Goal: Check status: Check status

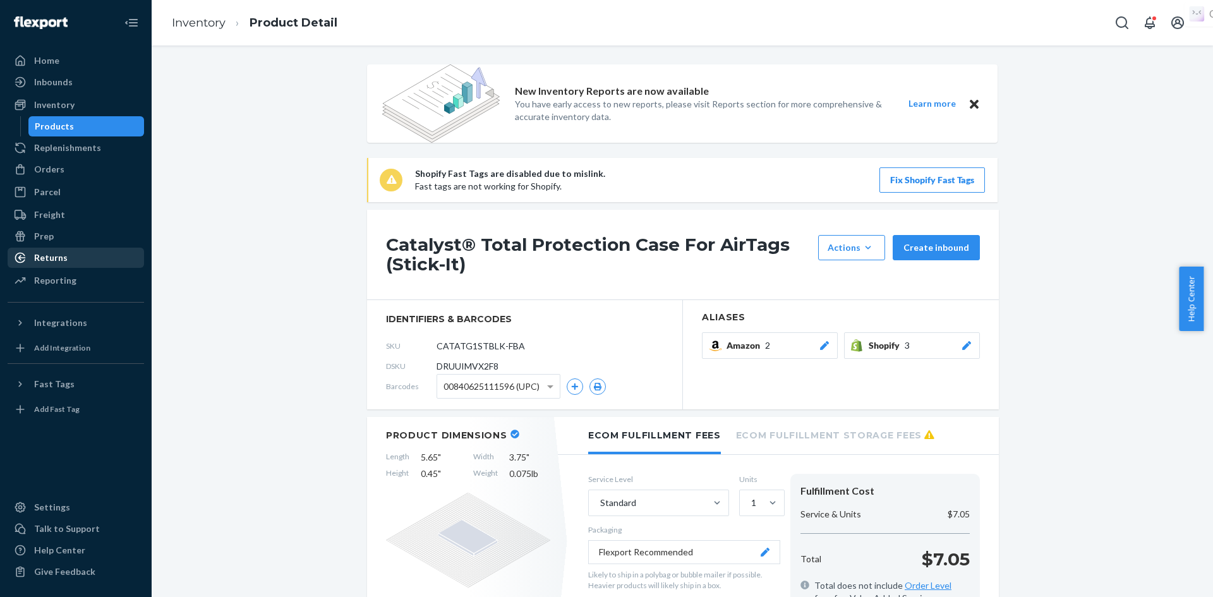
click at [54, 255] on div "Returns" at bounding box center [50, 257] width 33 height 13
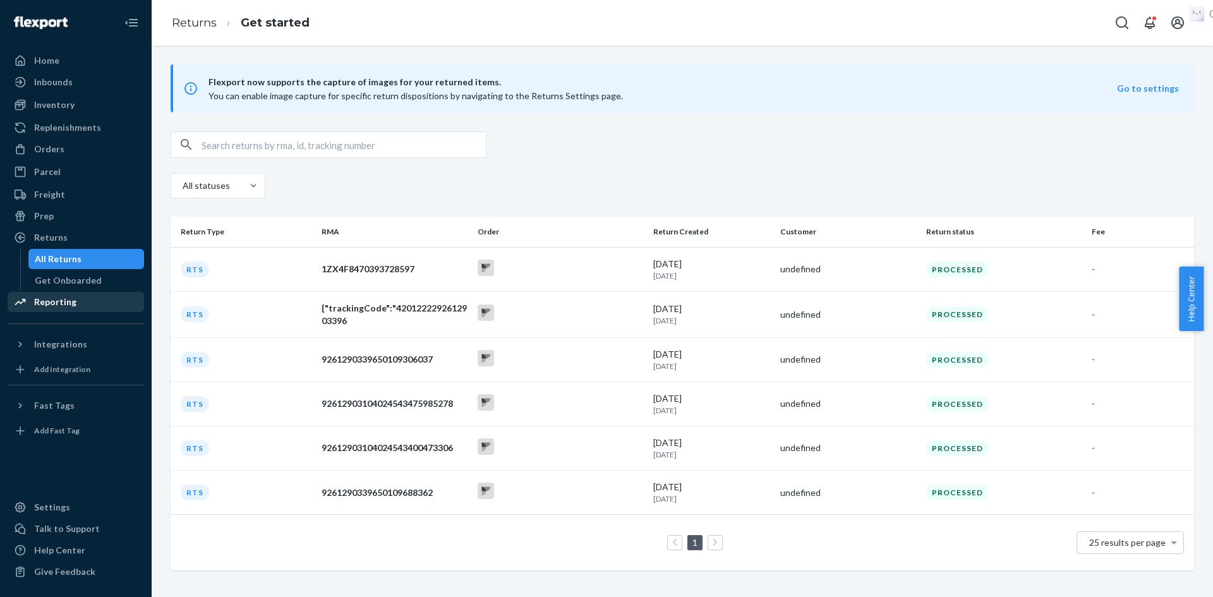
click at [69, 302] on div "Reporting" at bounding box center [55, 302] width 42 height 13
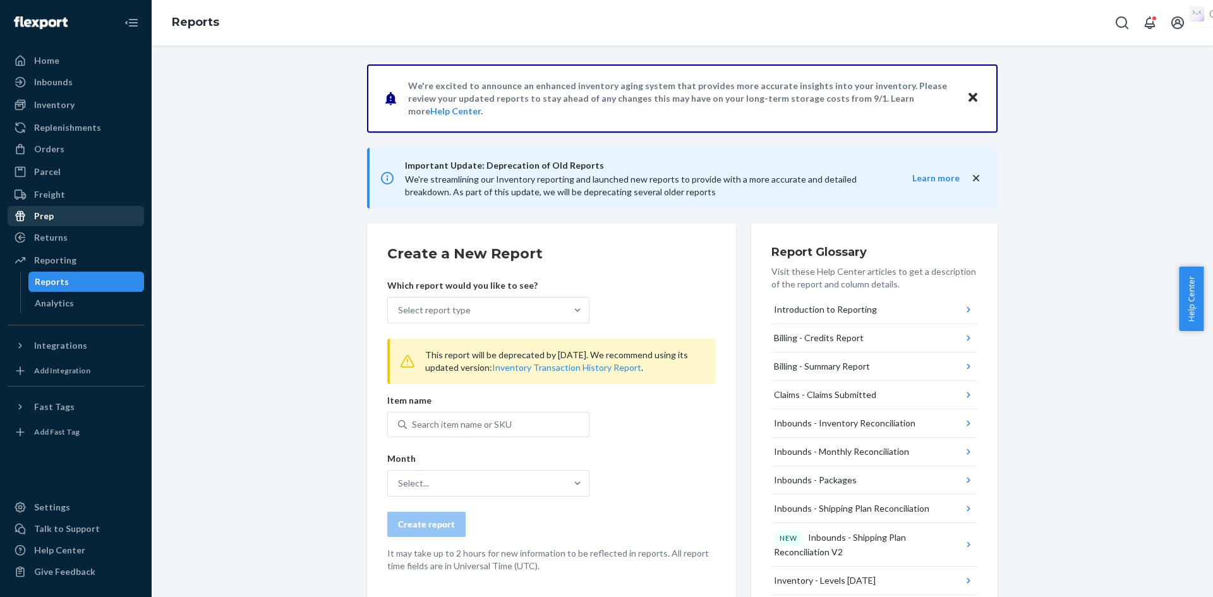
click at [86, 219] on div "Prep" at bounding box center [76, 216] width 134 height 18
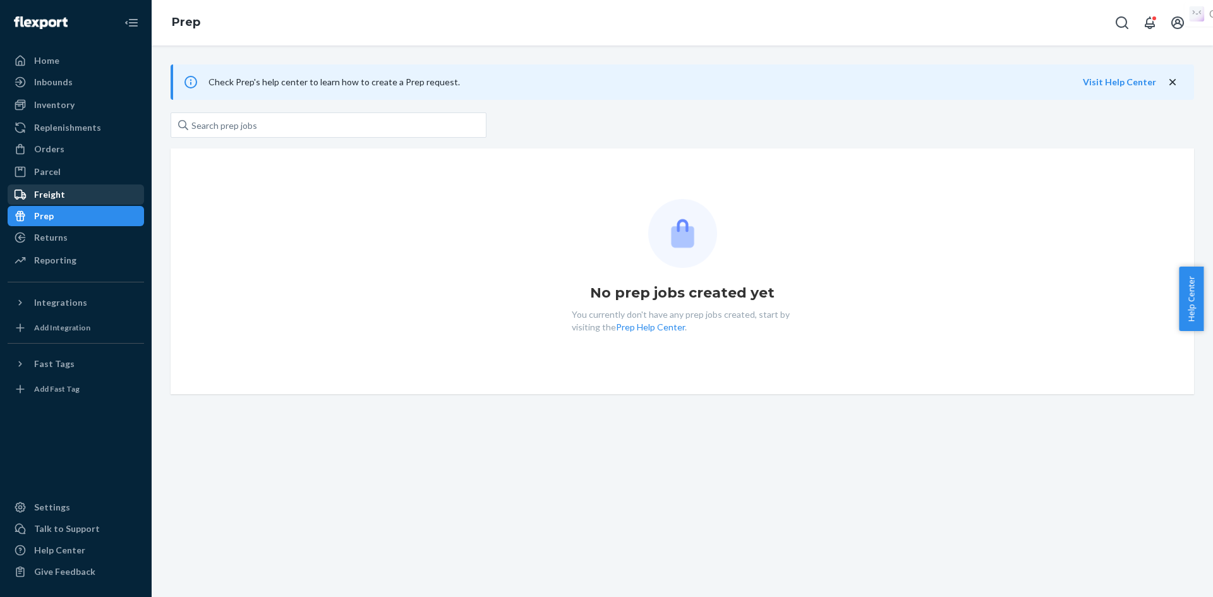
click at [70, 195] on div "Freight" at bounding box center [76, 195] width 134 height 18
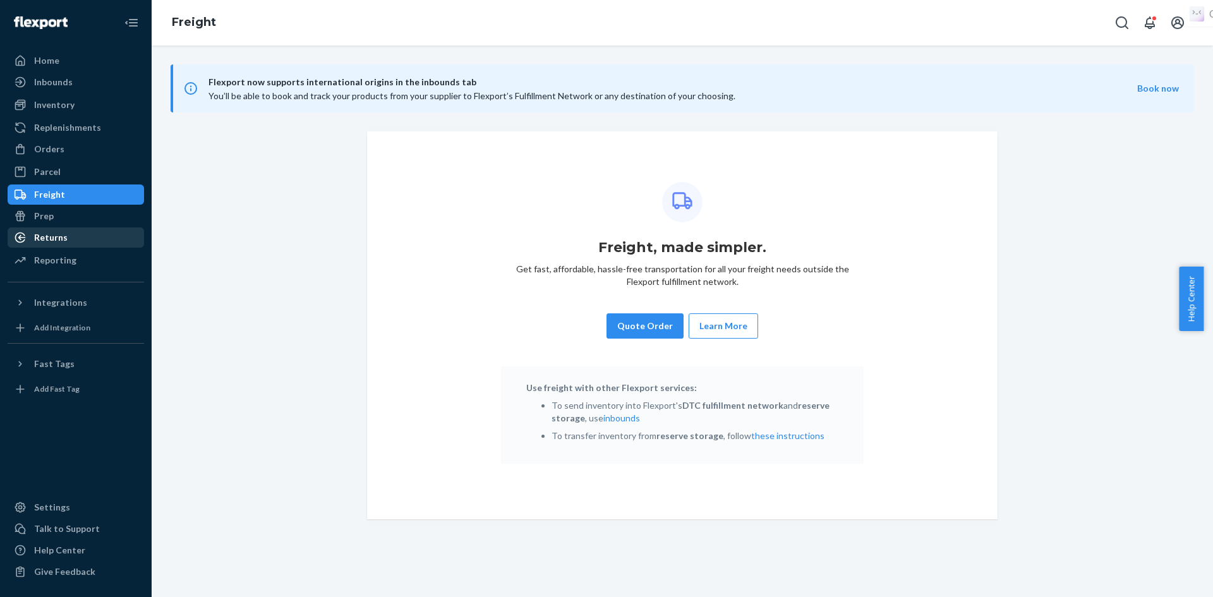
click at [83, 237] on div "Returns" at bounding box center [76, 238] width 134 height 18
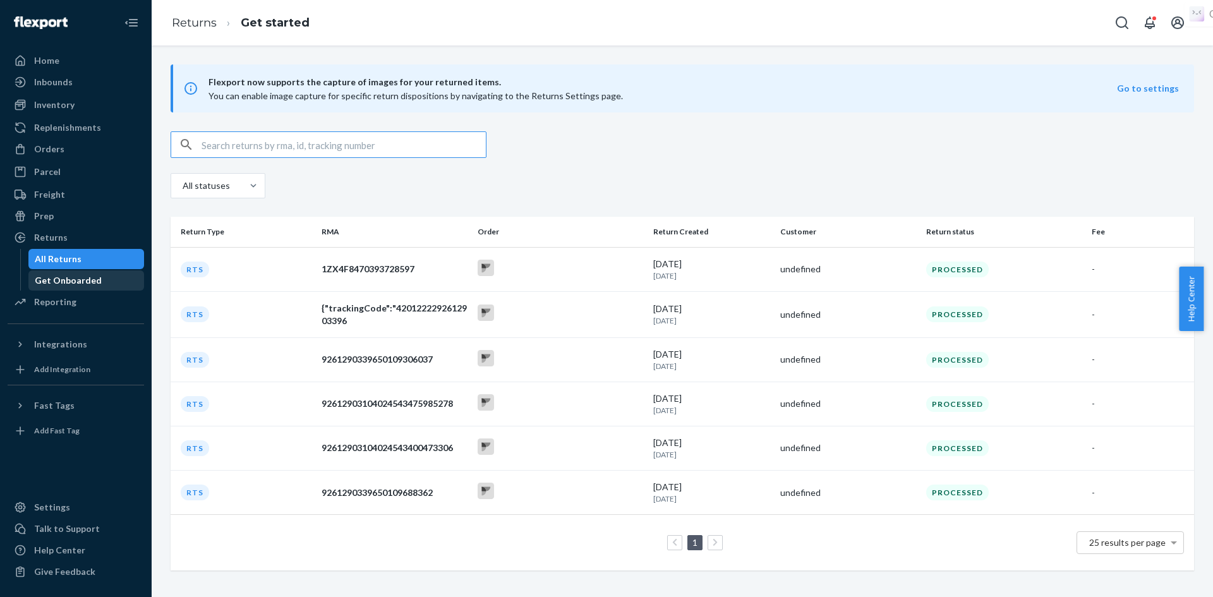
click at [83, 283] on div "Get Onboarded" at bounding box center [68, 280] width 67 height 13
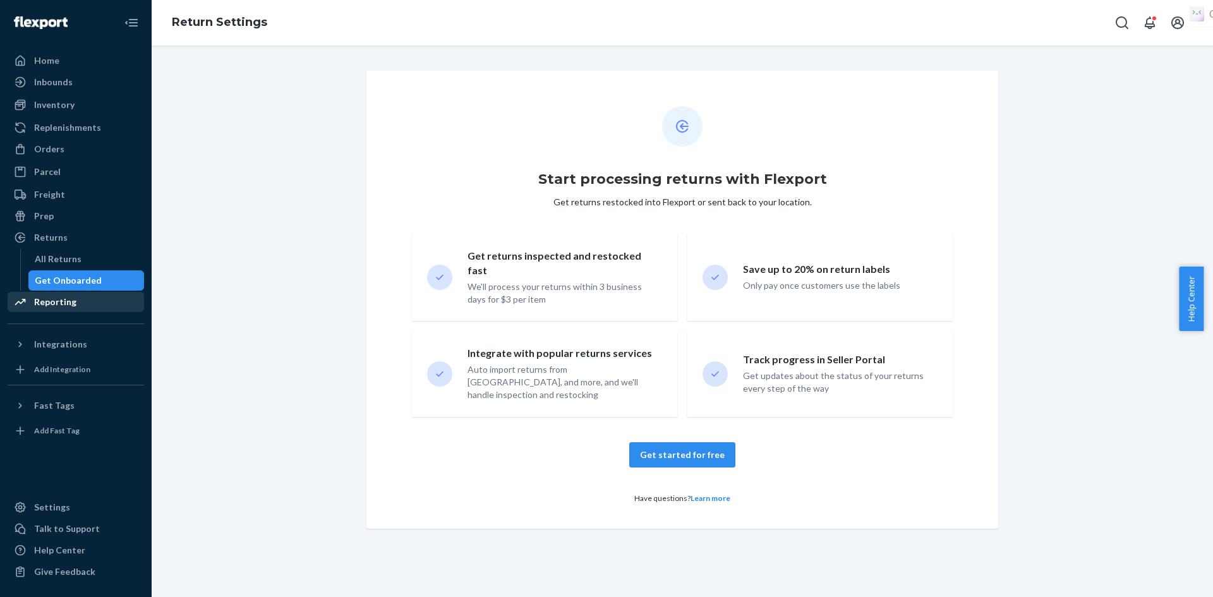
click at [84, 301] on div "Reporting" at bounding box center [76, 302] width 134 height 18
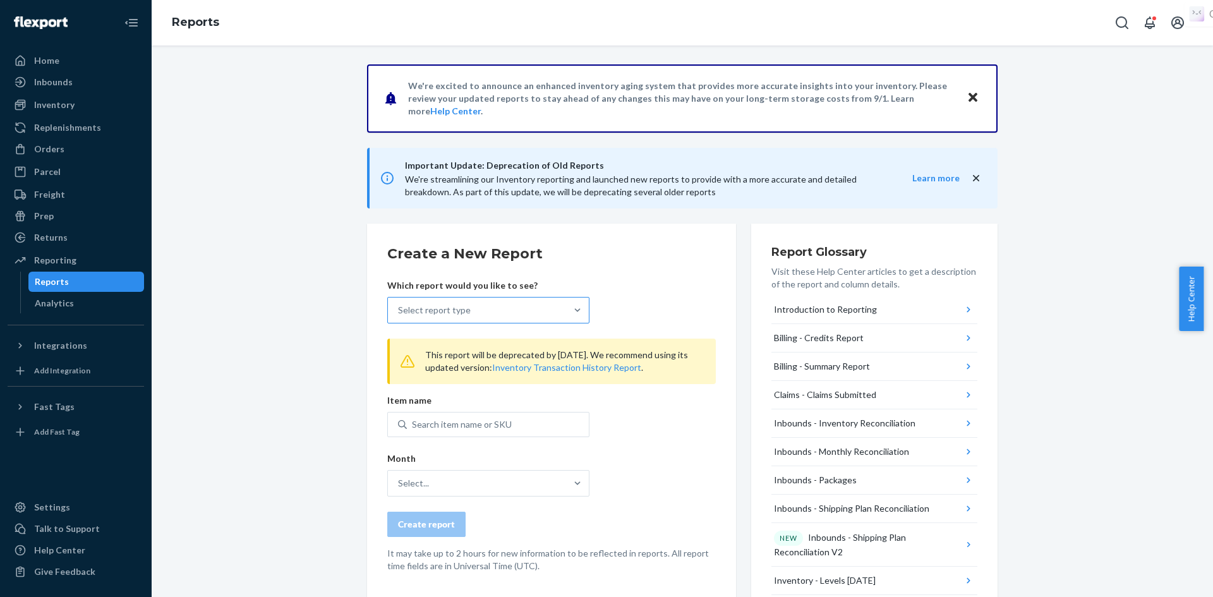
click at [528, 306] on div "Select report type" at bounding box center [477, 310] width 178 height 25
click at [399, 306] on input "Select report type" at bounding box center [398, 310] width 1 height 13
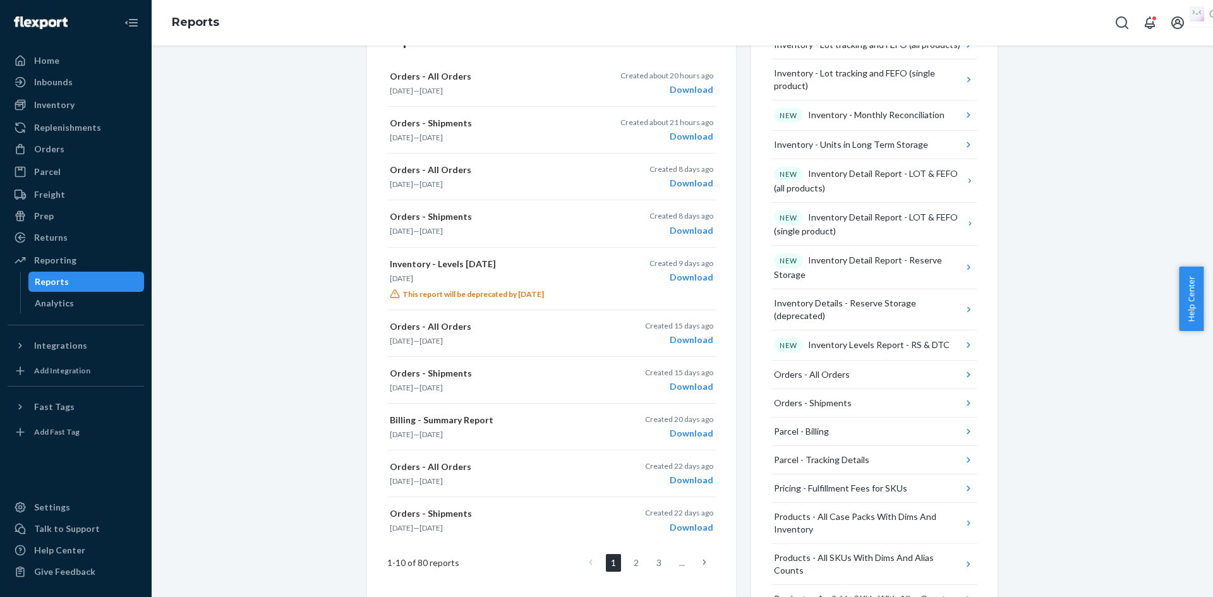
scroll to position [578, 0]
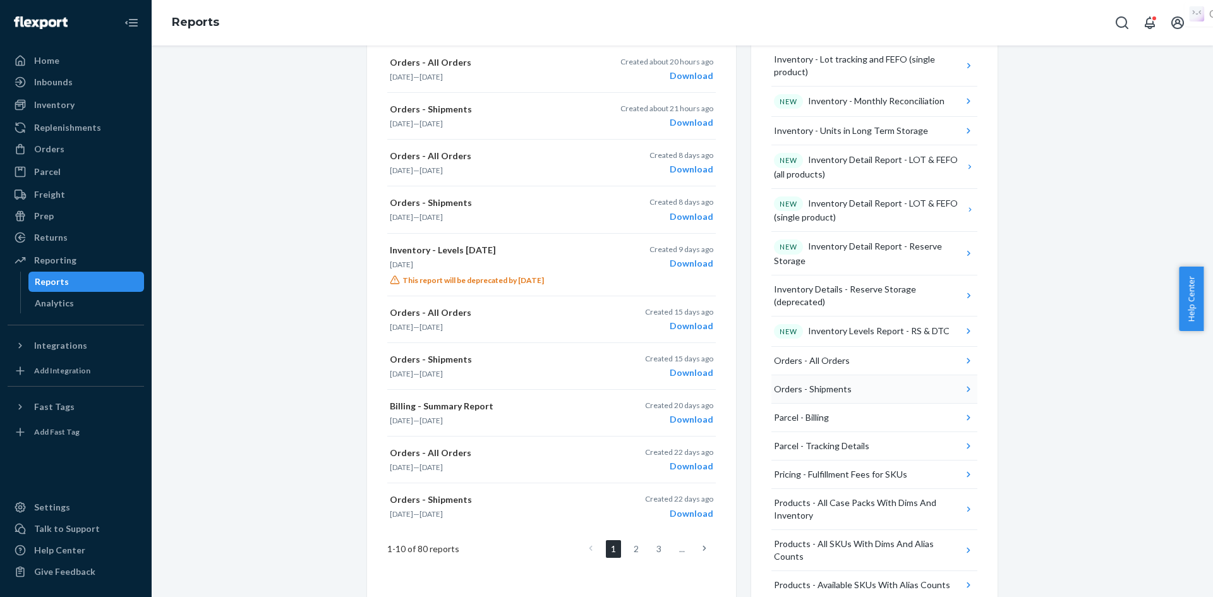
click at [907, 380] on button "Orders - Shipments" at bounding box center [874, 389] width 206 height 28
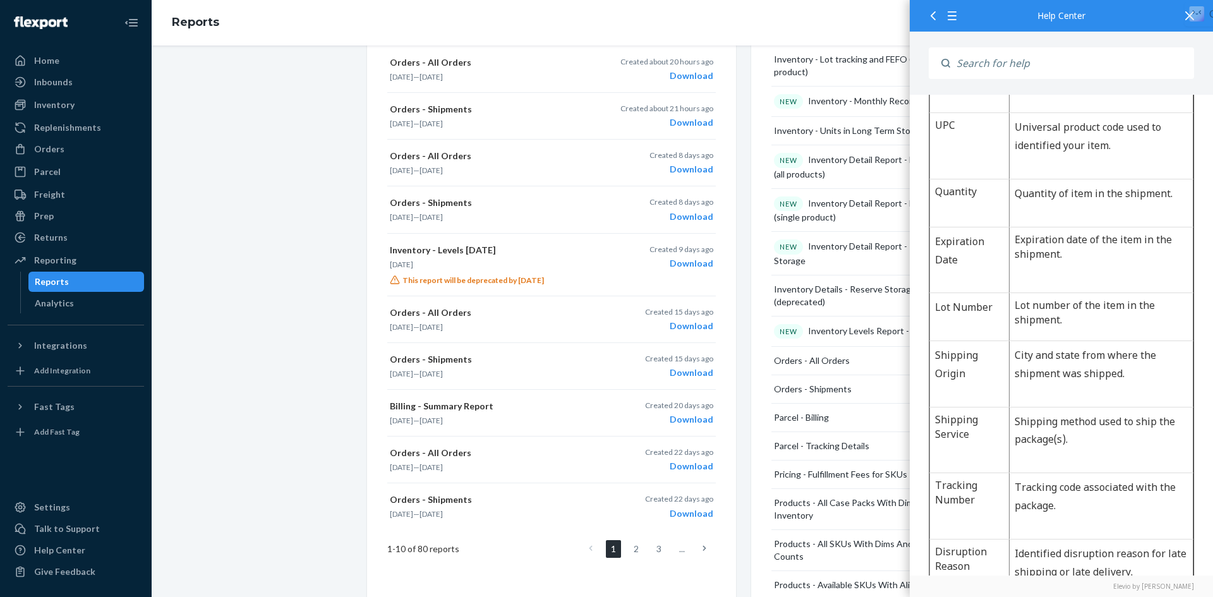
scroll to position [1445, 0]
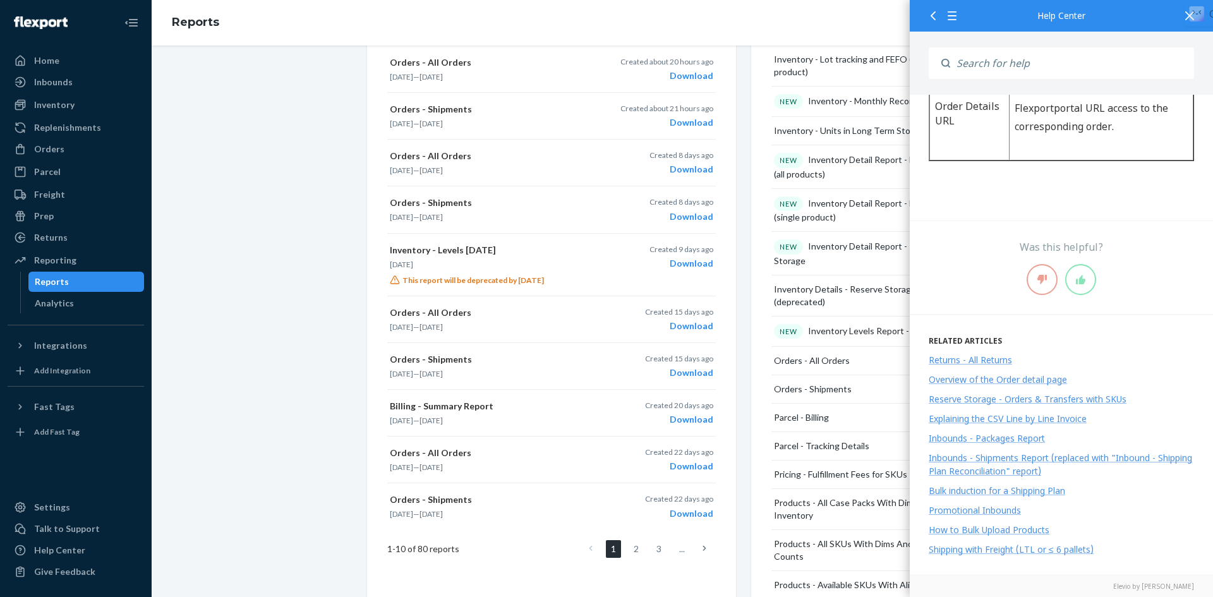
click at [303, 333] on div "We're excited to announce an enhanced inventory aging system that provides more…" at bounding box center [682, 144] width 1042 height 1316
click at [1185, 20] on div at bounding box center [1190, 15] width 28 height 31
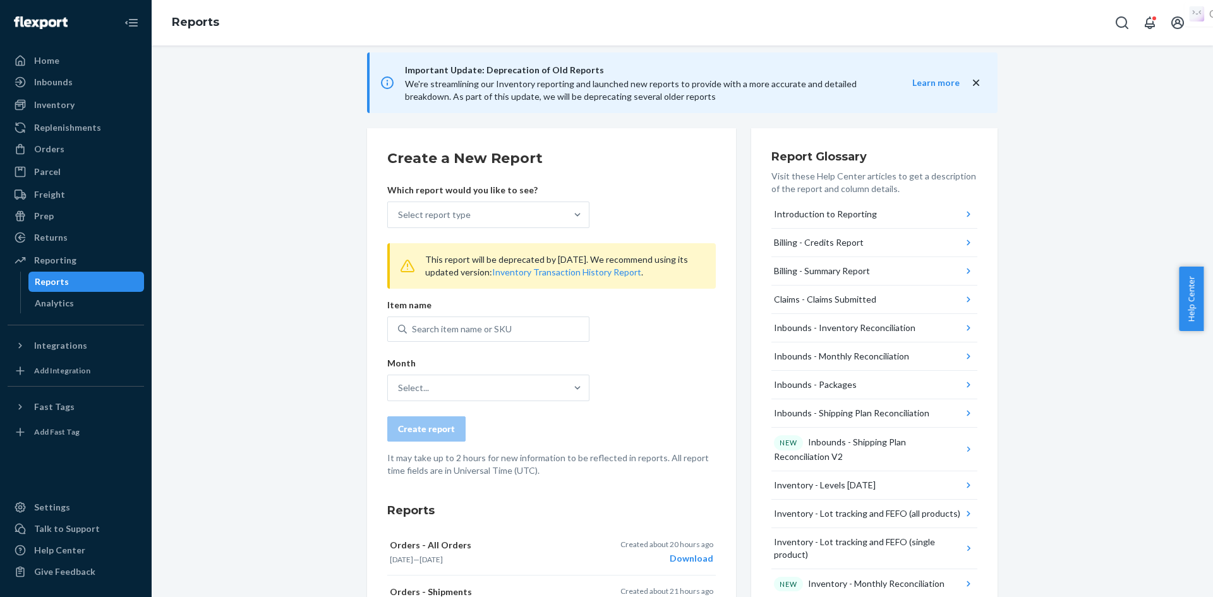
scroll to position [578, 0]
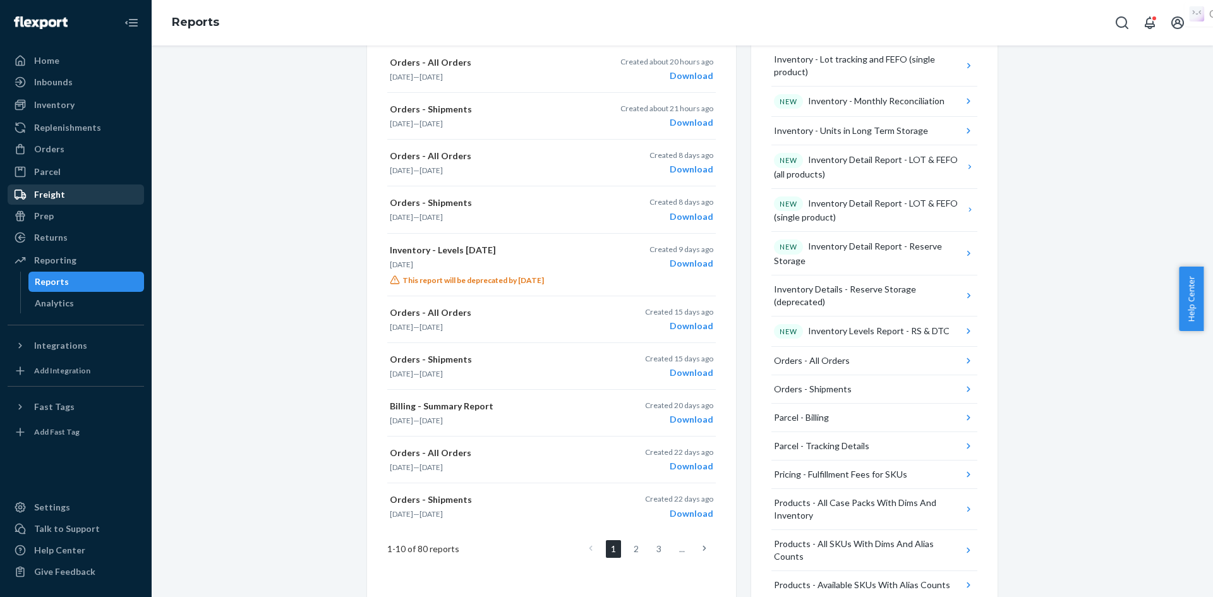
click at [69, 193] on div "Freight" at bounding box center [76, 195] width 134 height 18
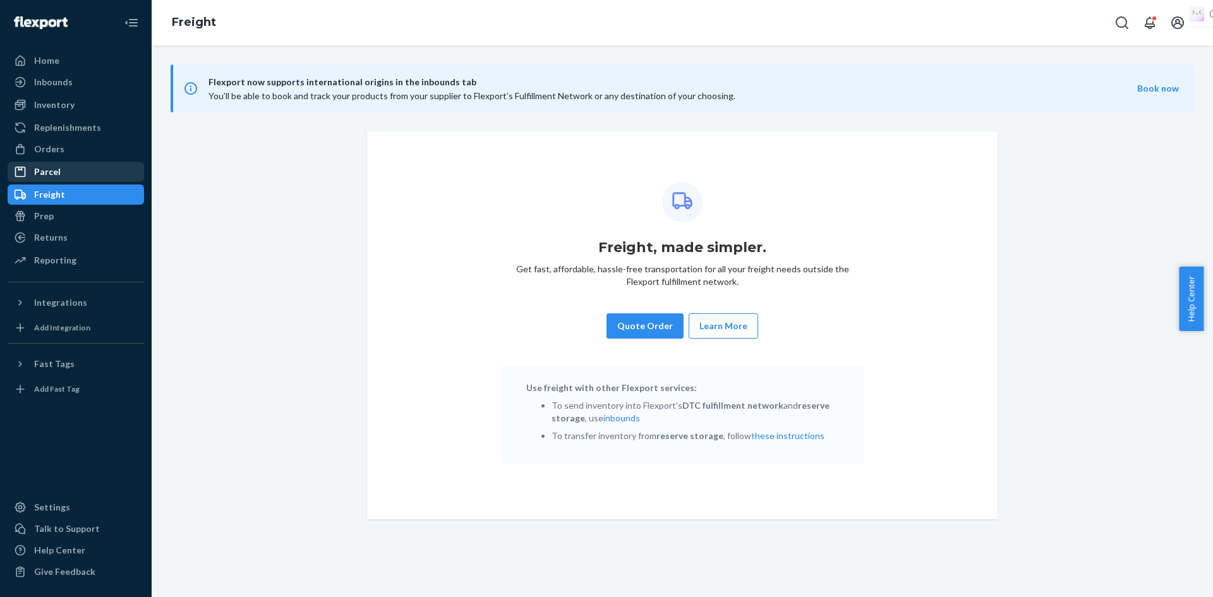
click at [82, 167] on div "Parcel" at bounding box center [76, 172] width 134 height 18
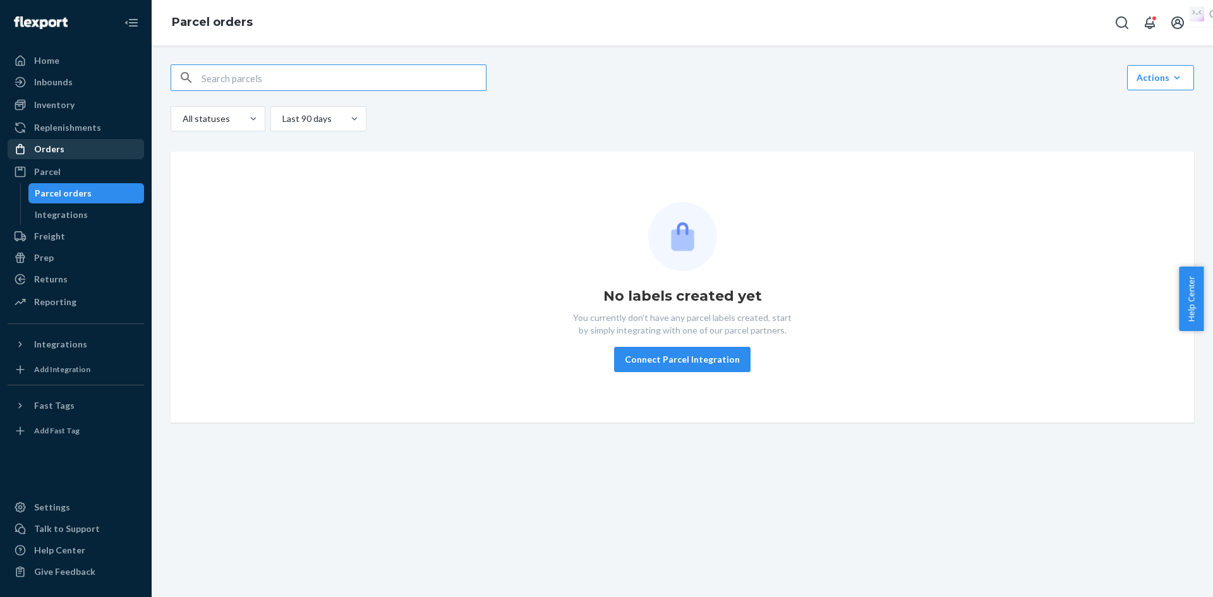
click at [82, 152] on div "Orders" at bounding box center [76, 149] width 134 height 18
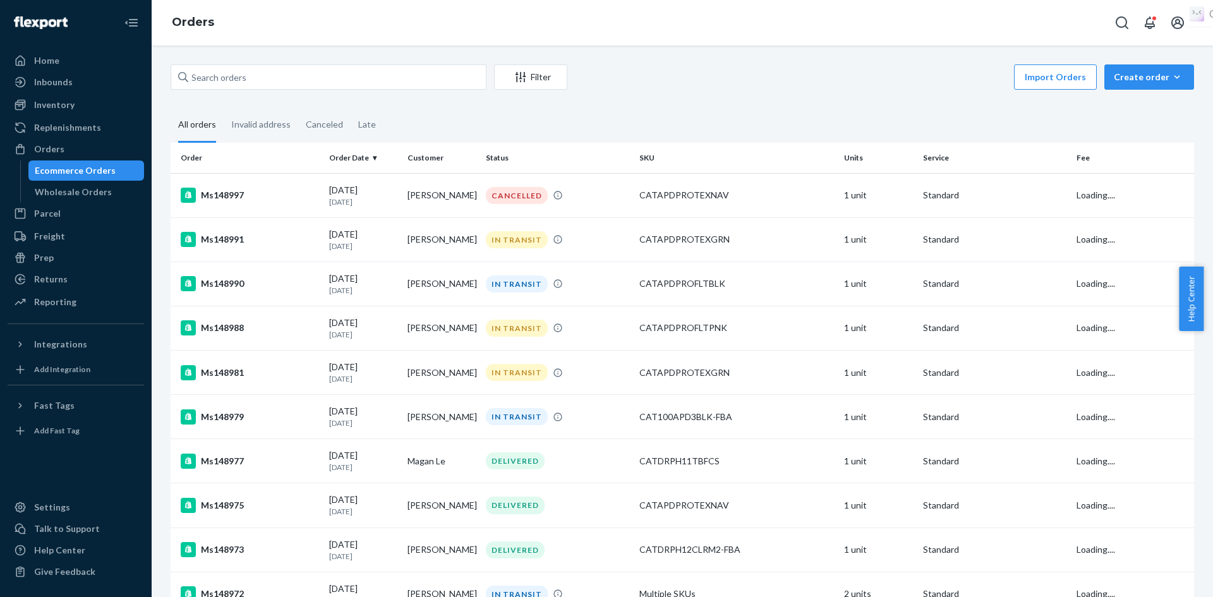
click at [87, 174] on div "Ecommerce Orders" at bounding box center [75, 170] width 81 height 13
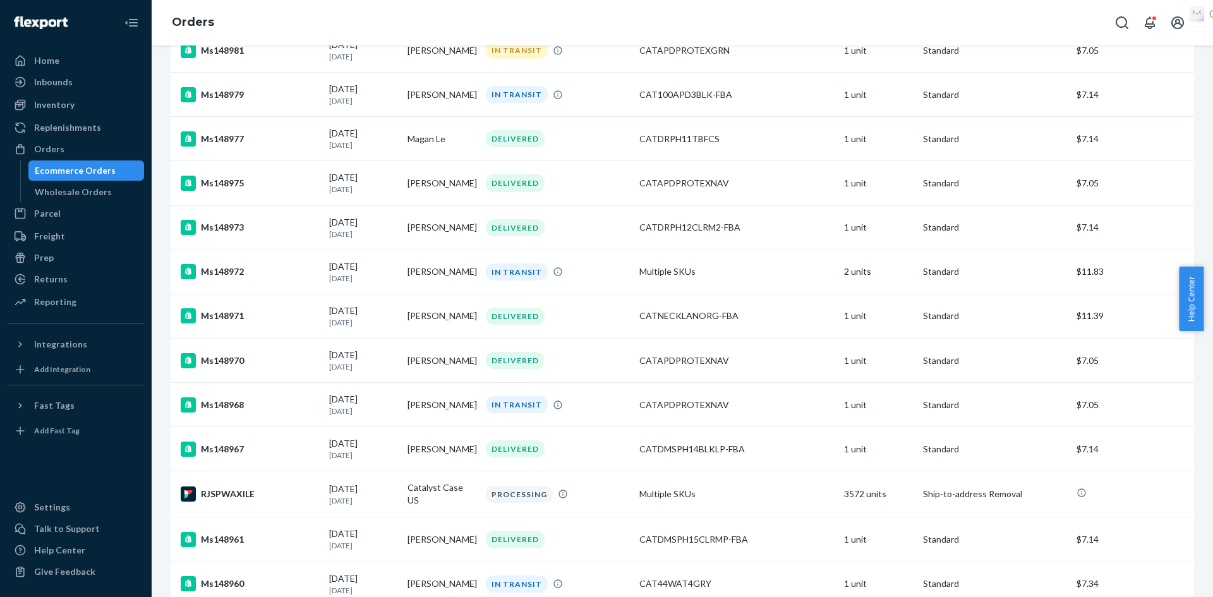
scroll to position [327, 0]
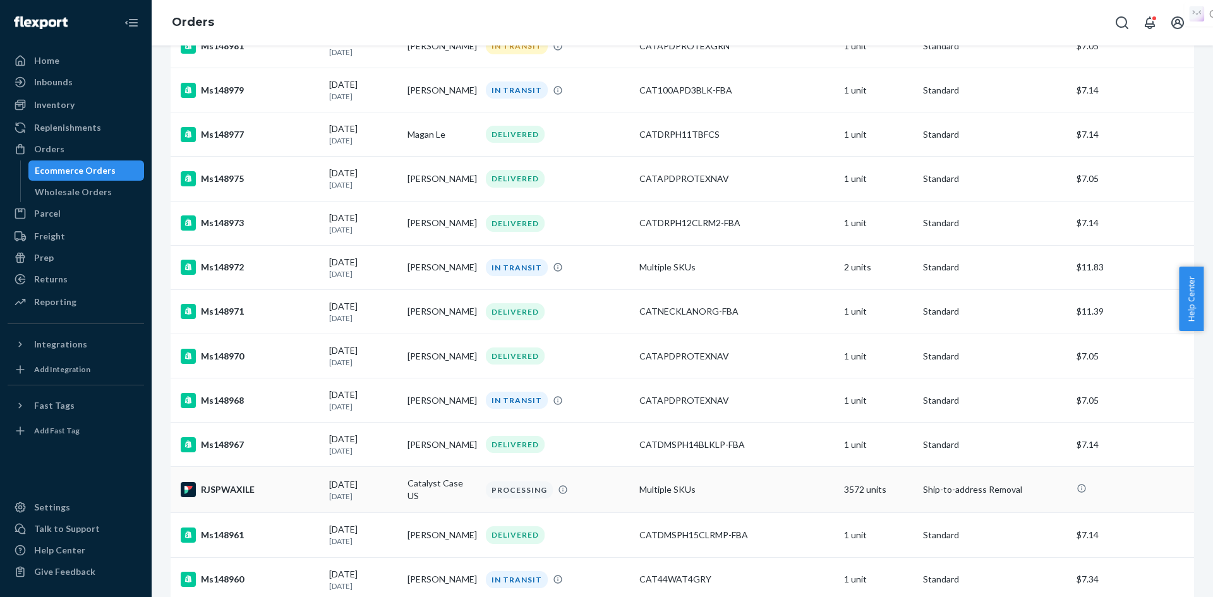
click at [241, 493] on div "RJSPWAXILE" at bounding box center [250, 489] width 138 height 15
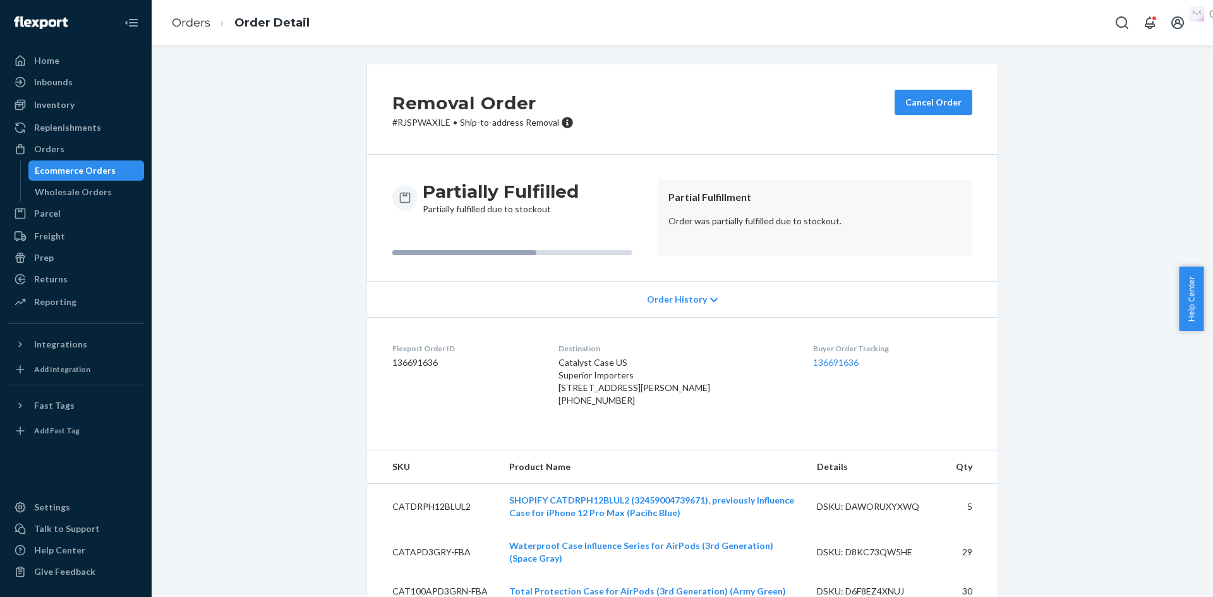
scroll to position [483, 0]
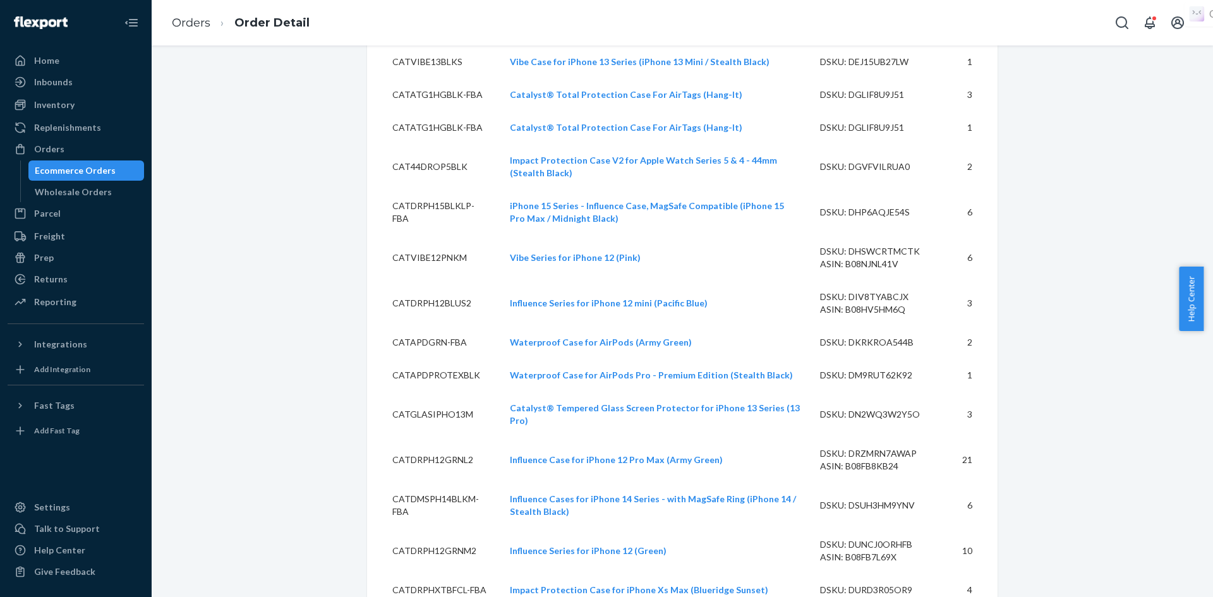
scroll to position [29357, 0]
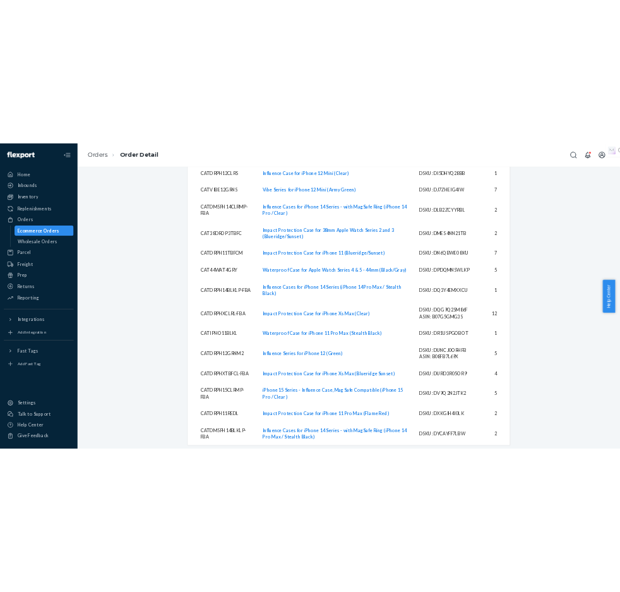
scroll to position [29180, 0]
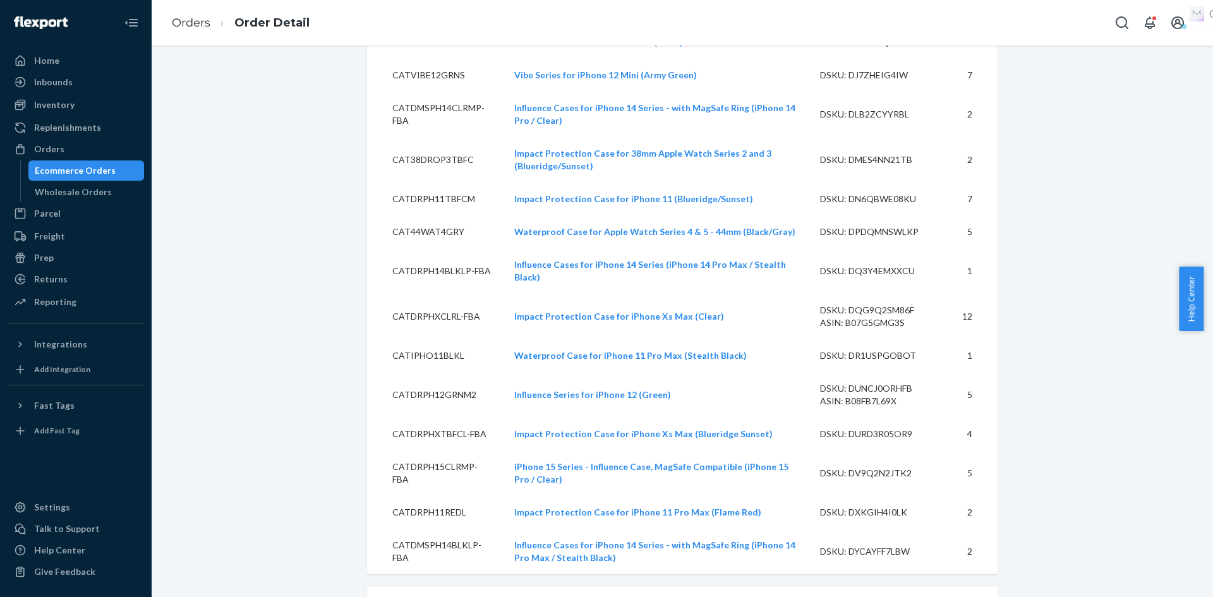
drag, startPoint x: 981, startPoint y: 505, endPoint x: 381, endPoint y: 440, distance: 603.8
copy table "SKU Product Name Details Qty CATDRPH11REDS Impact Protection Case for iPhone 11…"
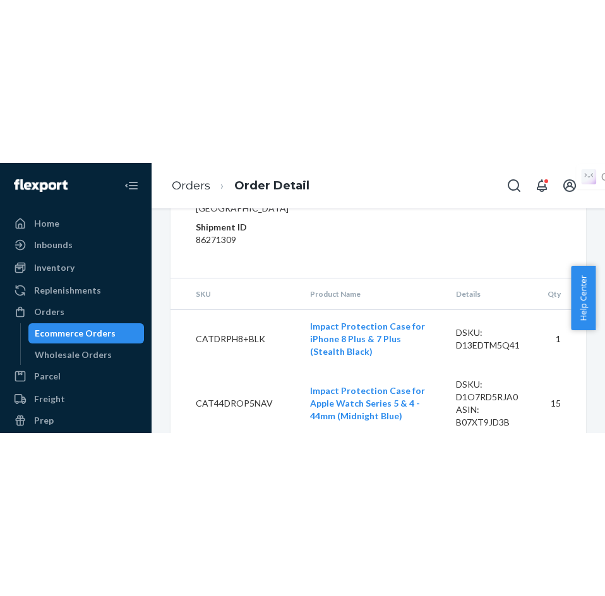
scroll to position [41345, 0]
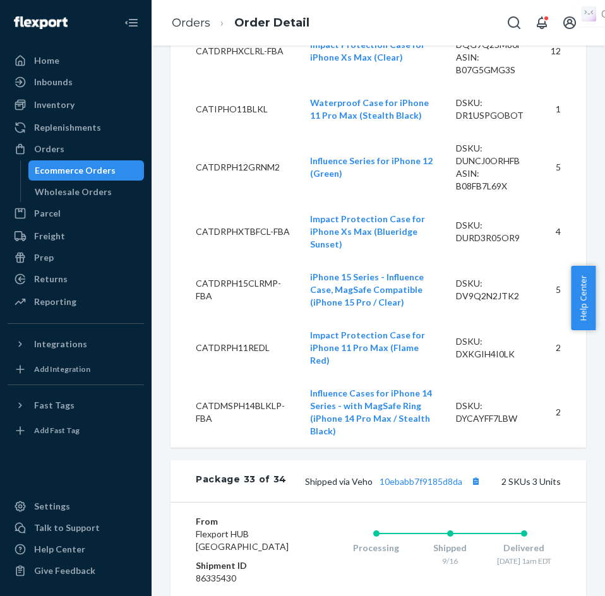
click at [217, 572] on dd "86335430" at bounding box center [242, 578] width 93 height 13
copy dd "86335430"
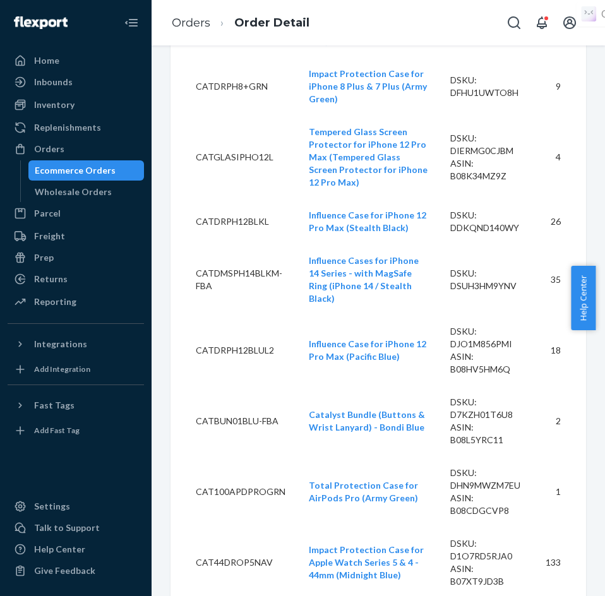
scroll to position [0, 0]
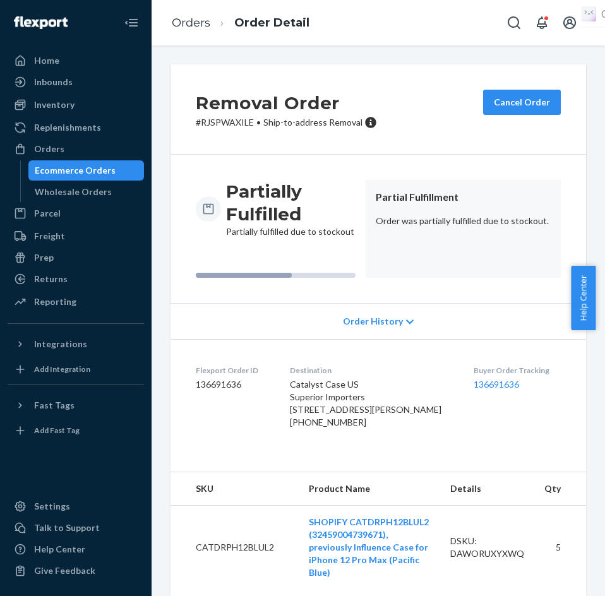
click at [249, 418] on div "Flexport Order ID 136691636" at bounding box center [233, 399] width 74 height 69
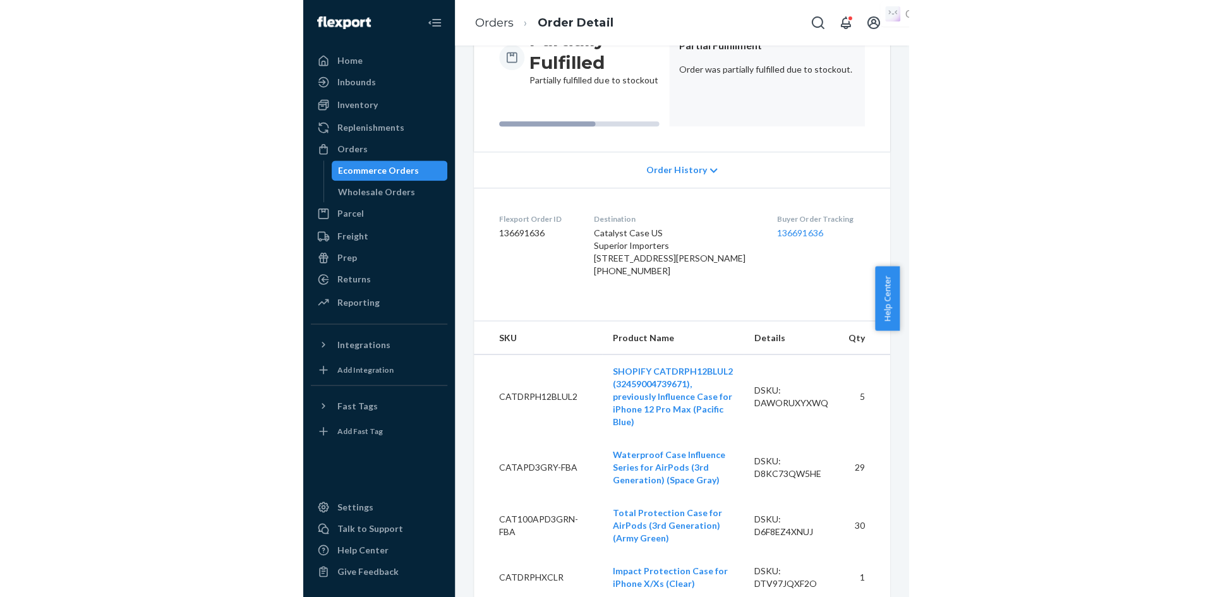
scroll to position [177, 0]
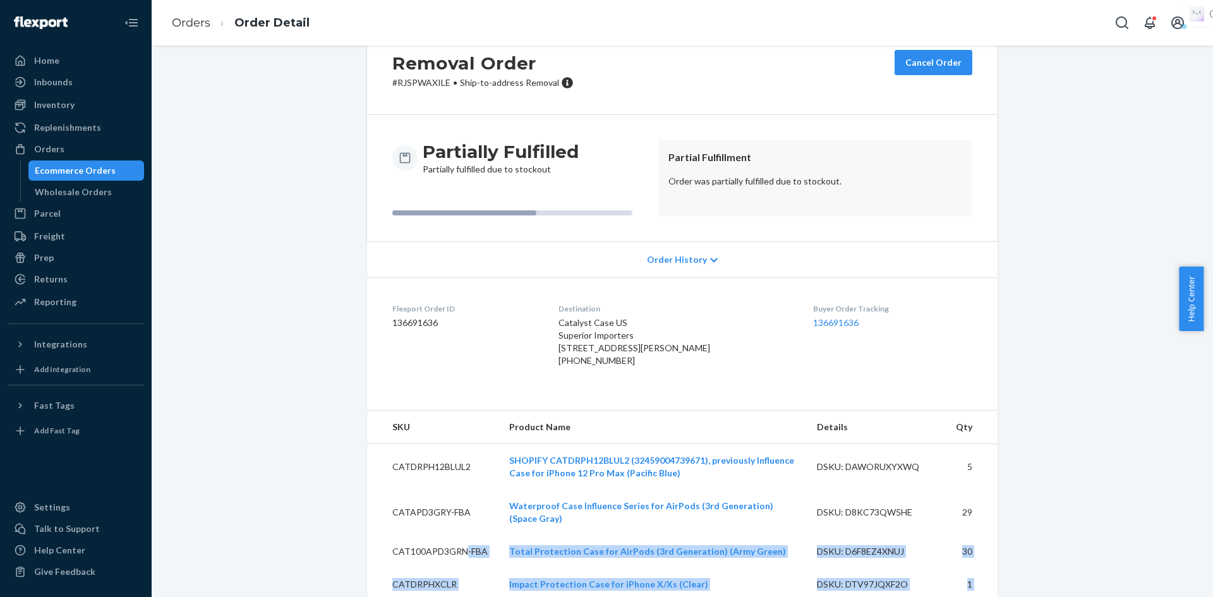
scroll to position [78, 0]
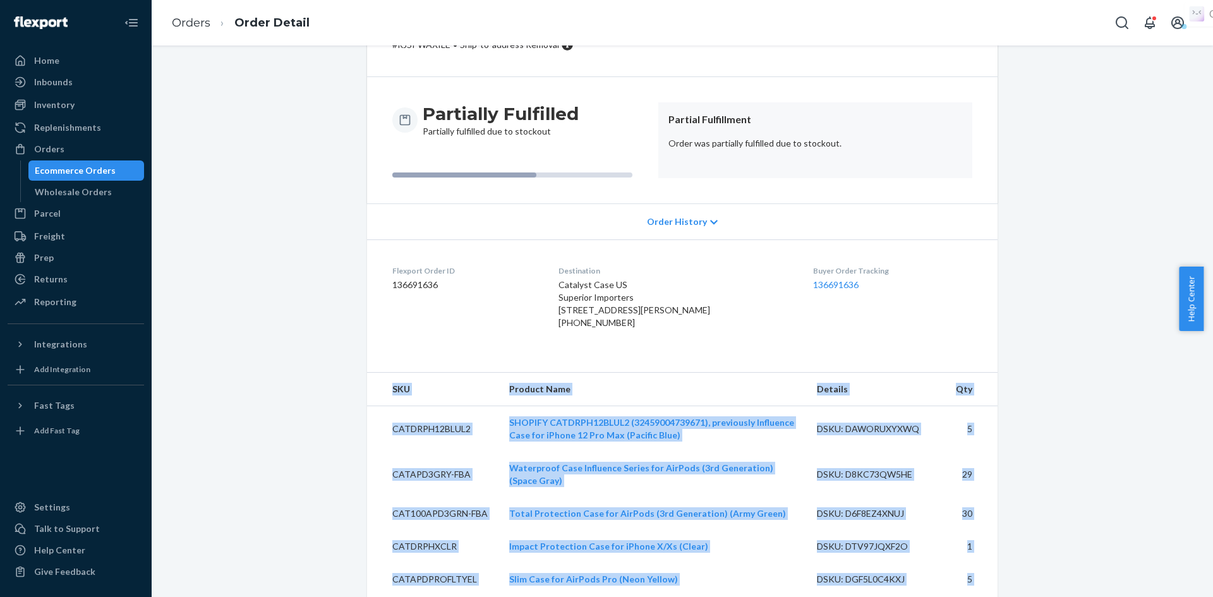
drag, startPoint x: 976, startPoint y: 202, endPoint x: 359, endPoint y: 422, distance: 654.8
copy table "LOR Ipsumdo Sita Consect Adi ELITSED08DOEI7 TEMPORI UTLABOR72ETDO2 (89435626553…"
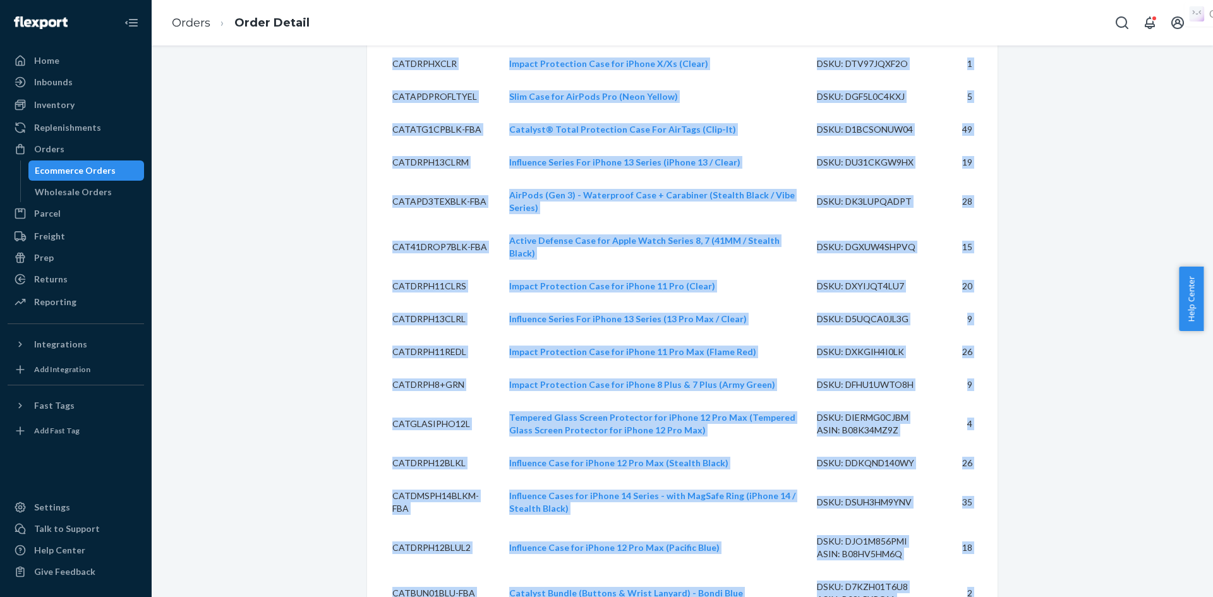
scroll to position [1043, 0]
